Goal: Navigation & Orientation: Find specific page/section

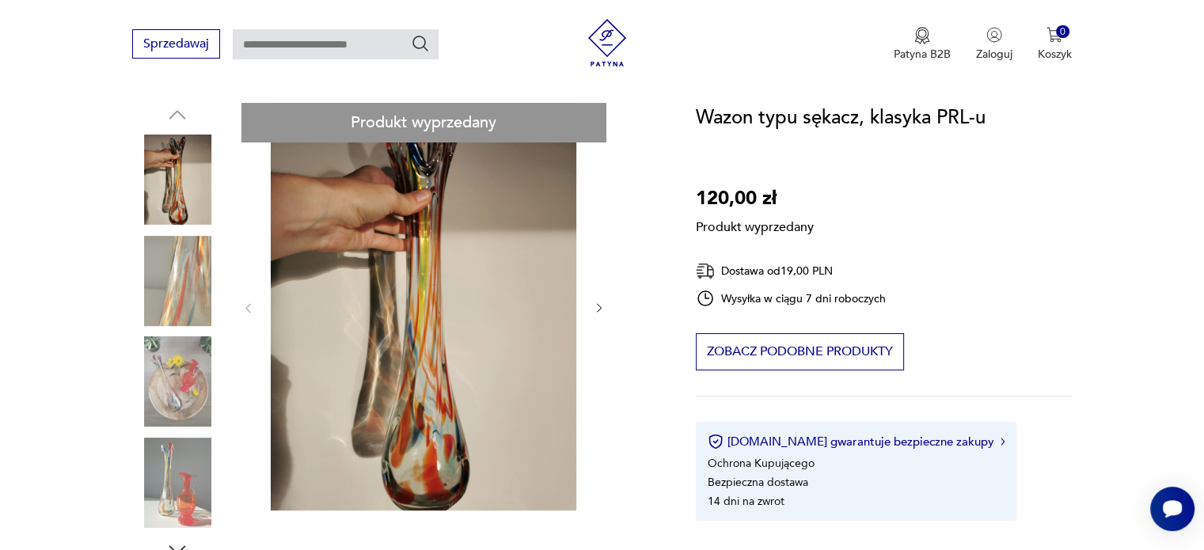
scroll to position [79, 0]
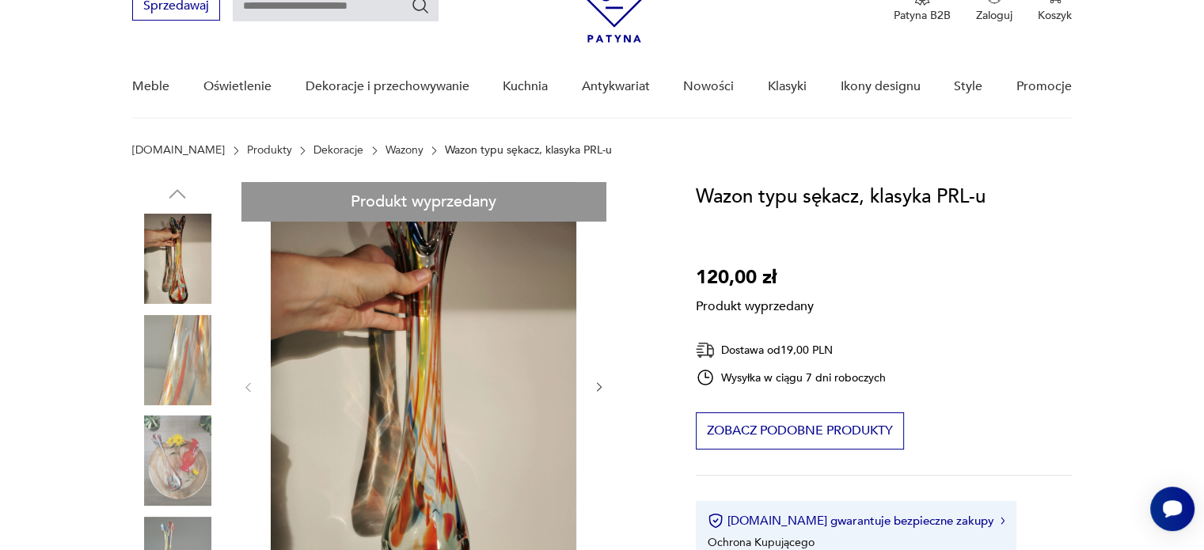
click at [385, 150] on link "Wazony" at bounding box center [404, 150] width 38 height 13
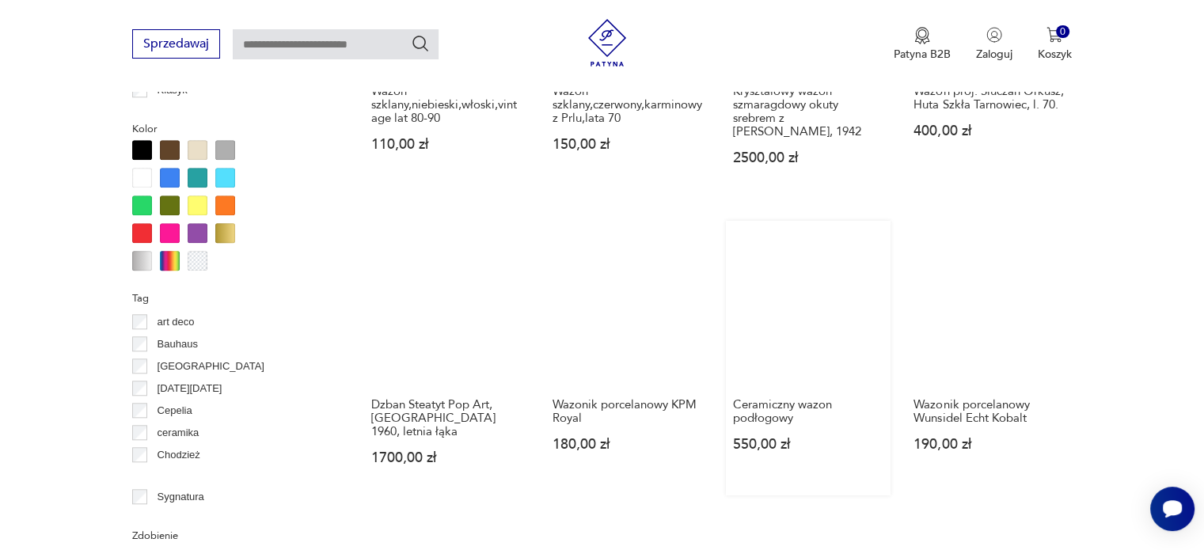
scroll to position [1526, 0]
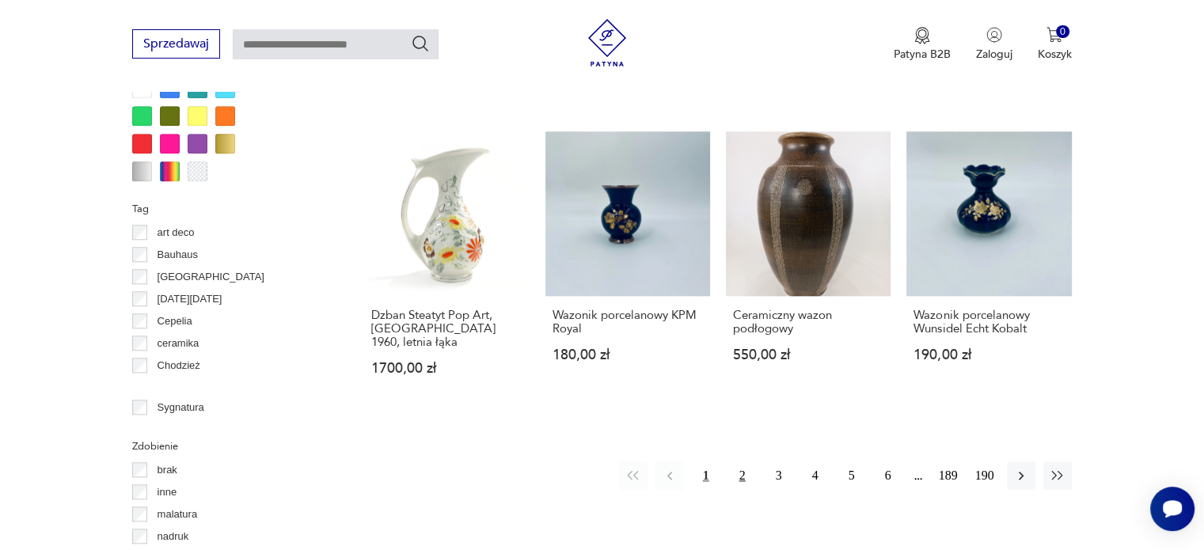
click at [742, 461] on button "2" at bounding box center [742, 475] width 28 height 28
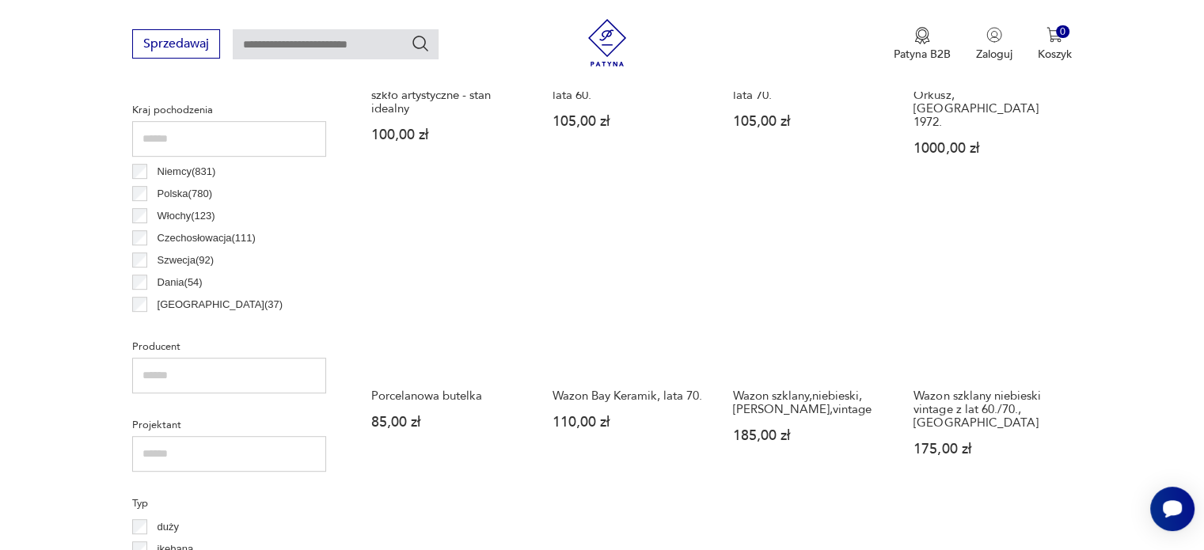
scroll to position [736, 0]
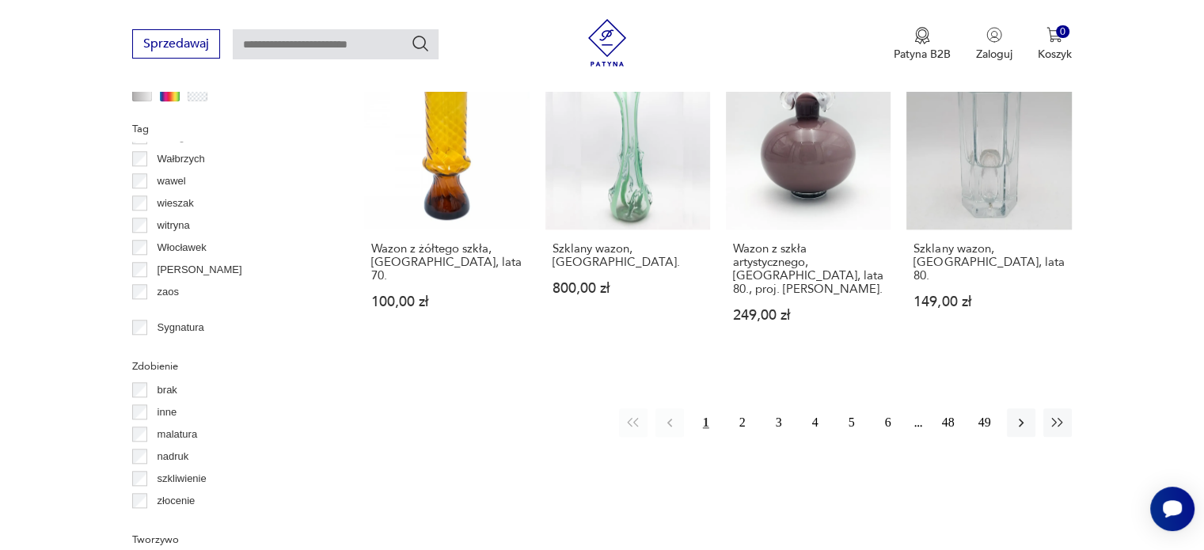
scroll to position [1415, 0]
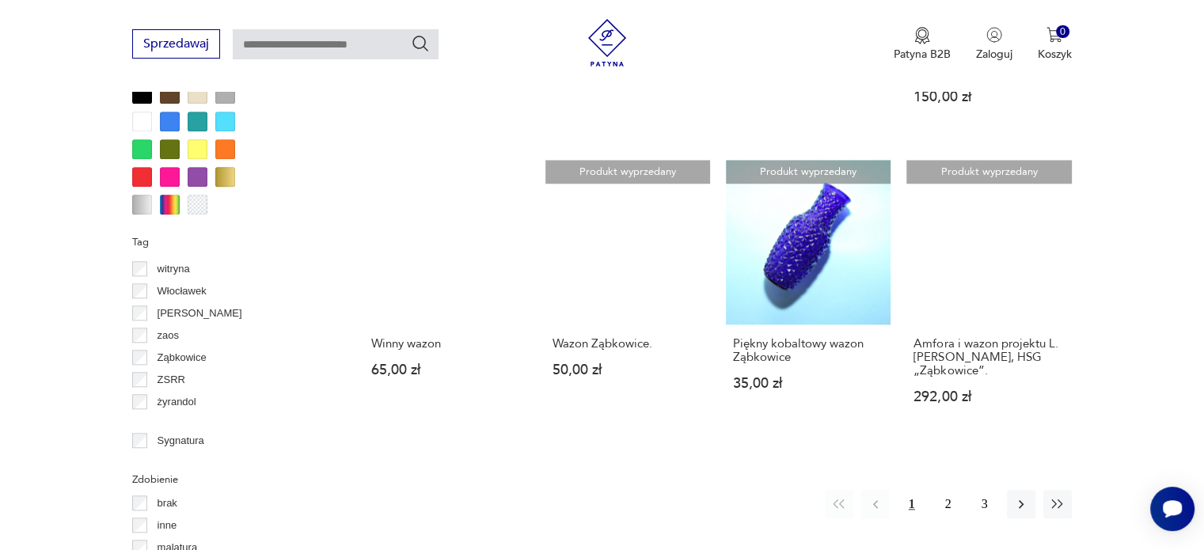
scroll to position [1606, 0]
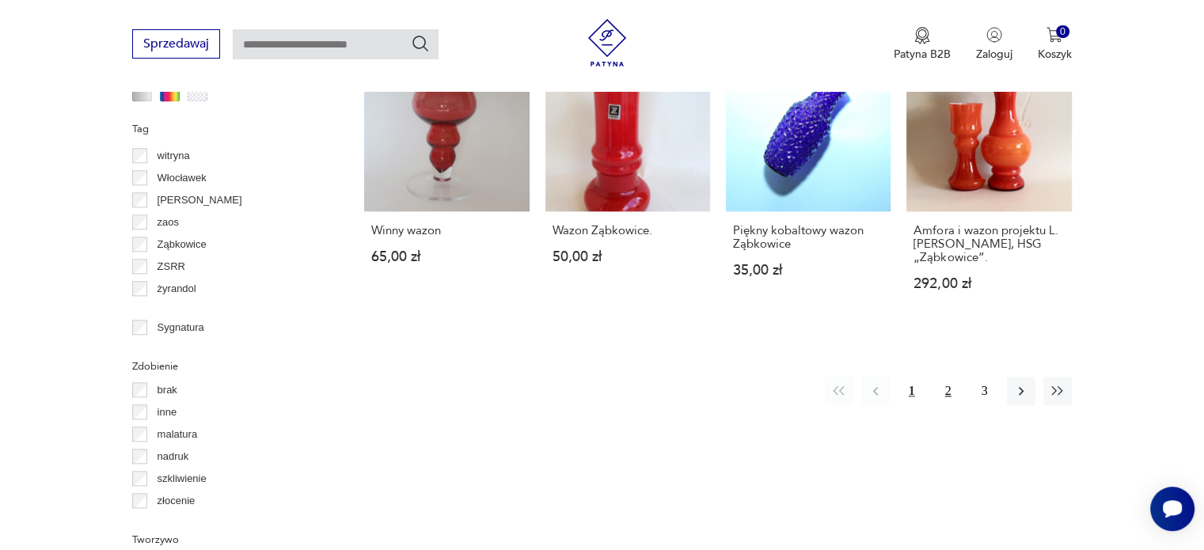
click at [950, 377] on button "2" at bounding box center [948, 391] width 28 height 28
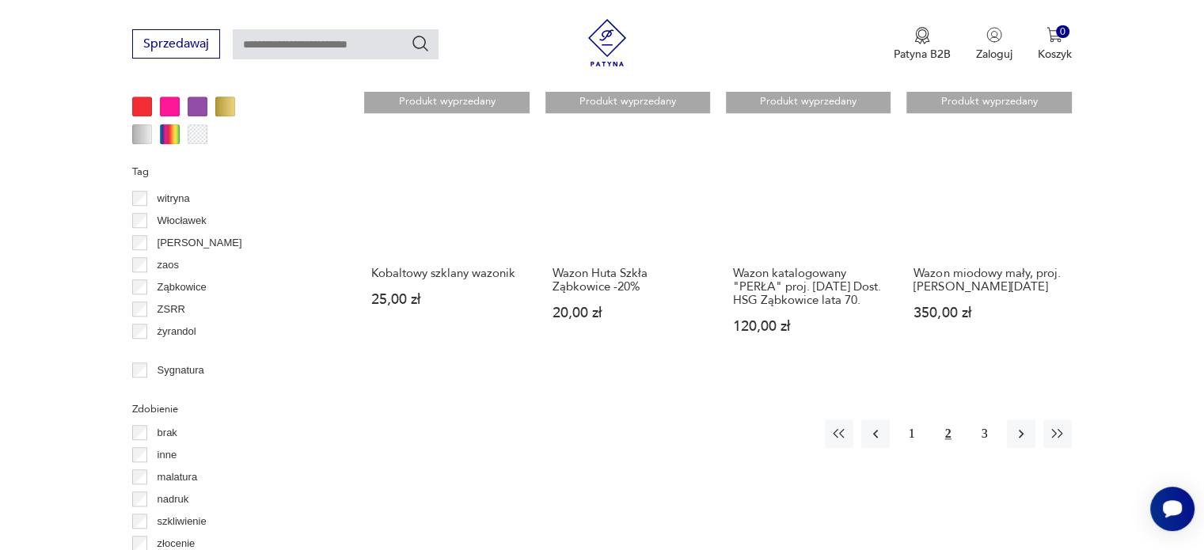
scroll to position [1606, 0]
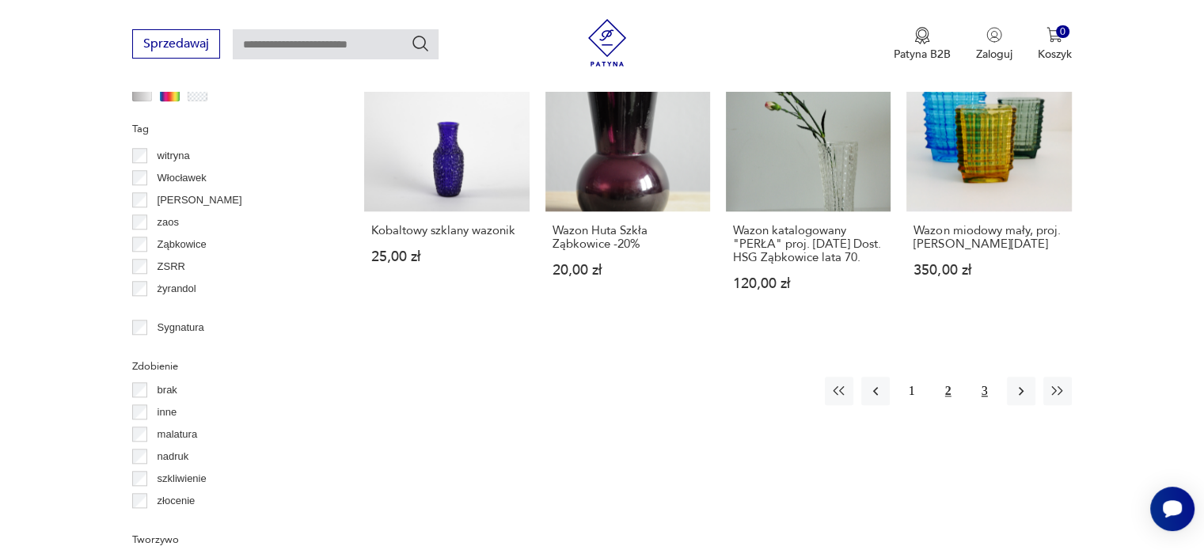
click at [981, 405] on button "3" at bounding box center [984, 391] width 28 height 28
